Goal: Check status: Check status

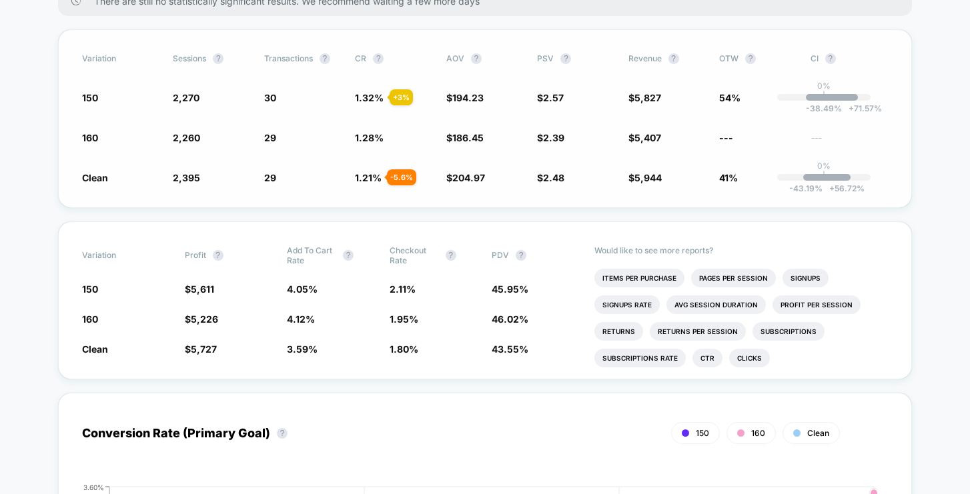
click at [395, 177] on div "- 5.6 %" at bounding box center [401, 177] width 29 height 16
click at [368, 186] on div "Variation Sessions ? Transactions ? CR ? AOV ? PSV ? Revenue ? OTW ? CI ? 150 2…" at bounding box center [485, 118] width 854 height 179
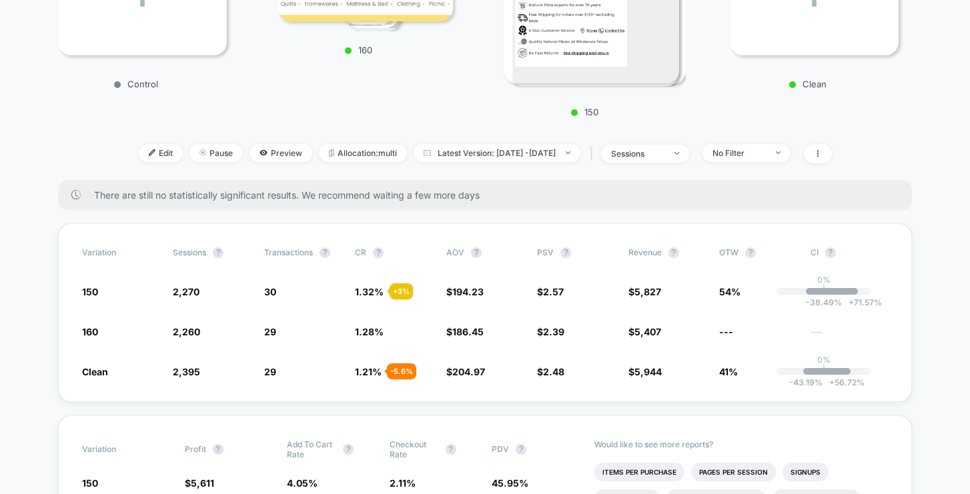
scroll to position [192, 0]
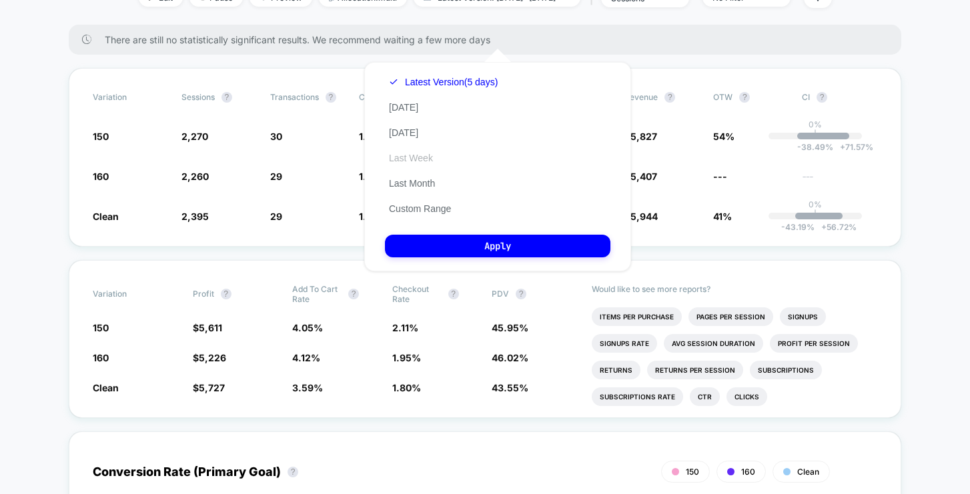
click at [418, 159] on button "Last Week" at bounding box center [411, 158] width 52 height 12
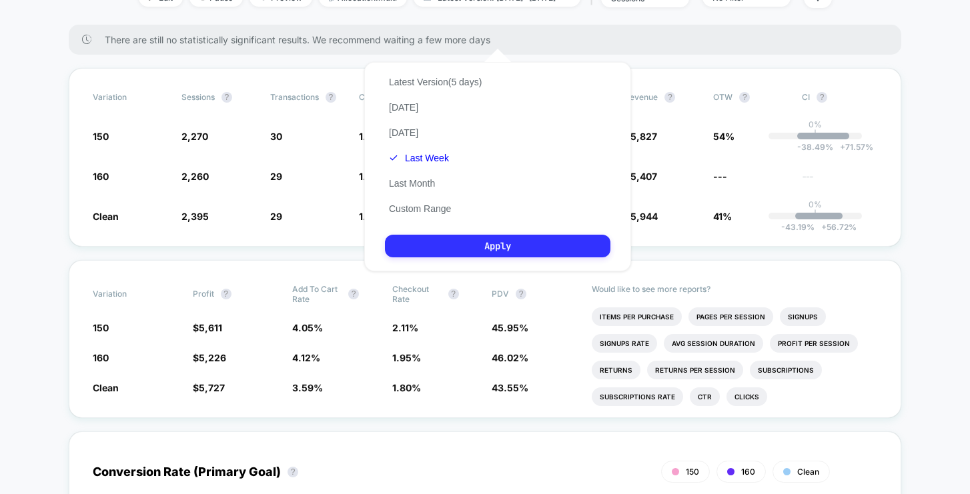
click at [455, 243] on button "Apply" at bounding box center [497, 246] width 225 height 23
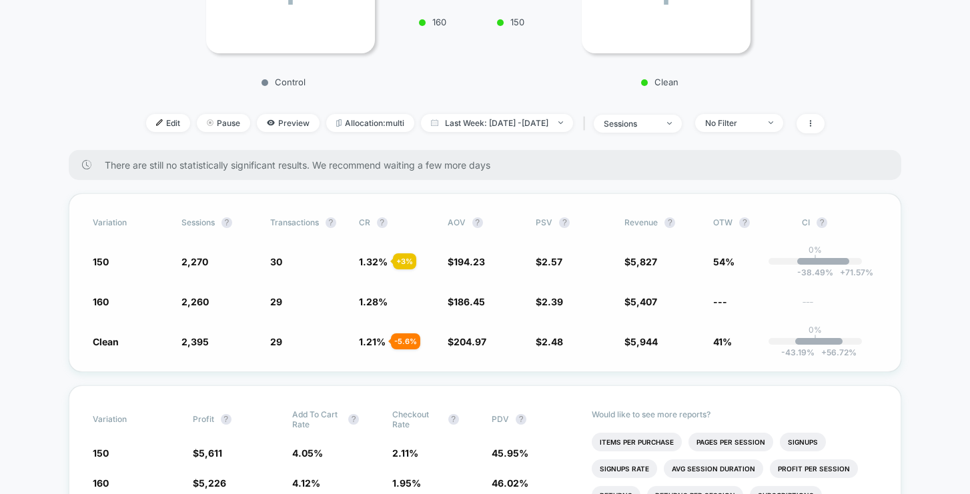
scroll to position [296, 0]
